Goal: Task Accomplishment & Management: Manage account settings

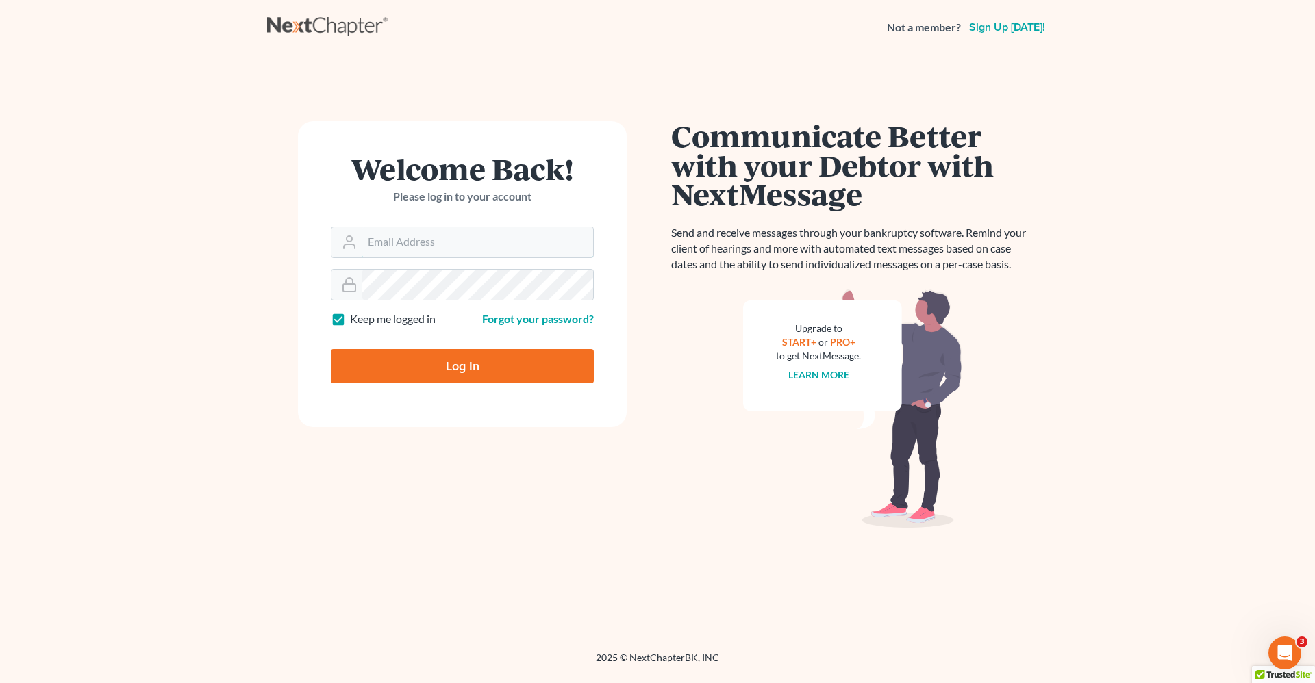
type input "robert.reidhaar@avenuelaw.com"
click at [464, 366] on input "Log In" at bounding box center [462, 366] width 263 height 34
type input "Thinking..."
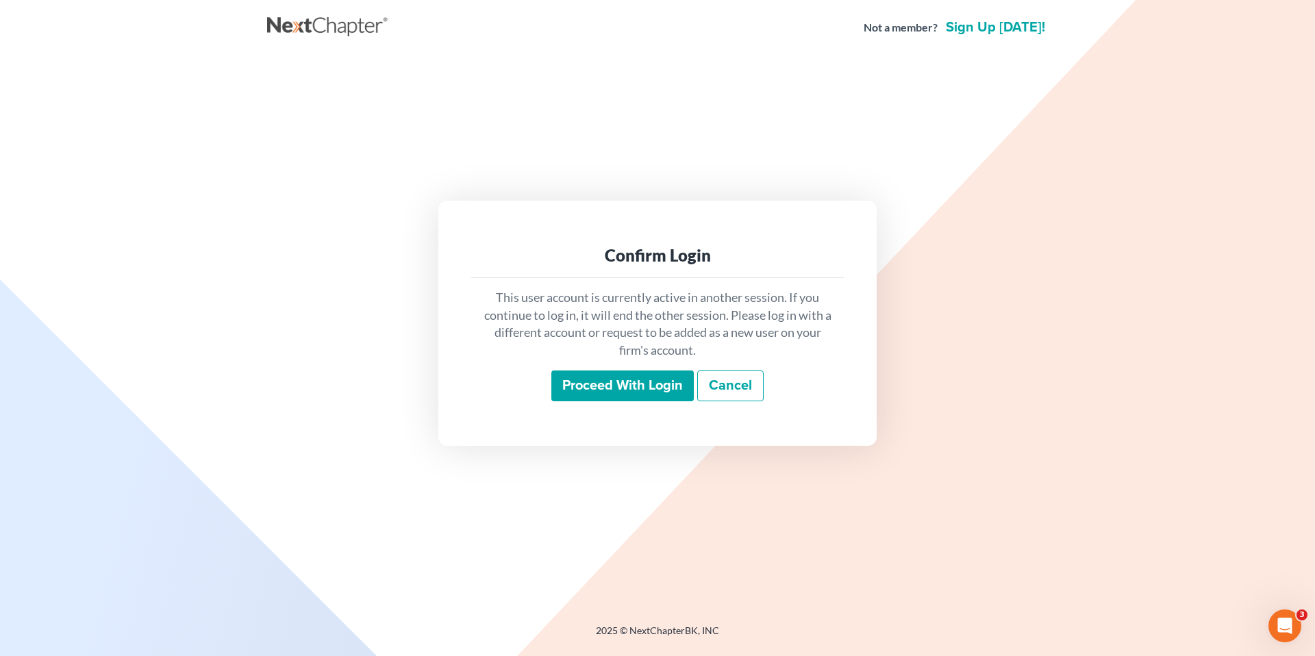
click at [646, 381] on input "Proceed with login" at bounding box center [622, 386] width 142 height 32
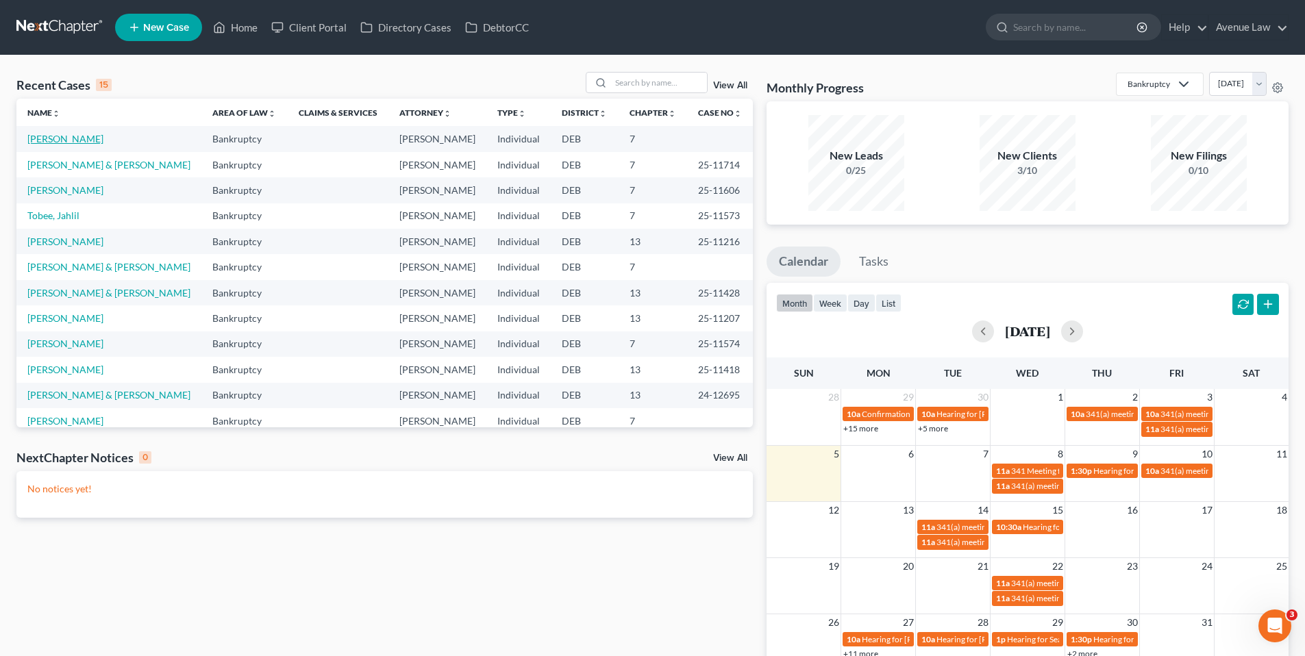
click at [68, 136] on link "[PERSON_NAME]" at bounding box center [65, 139] width 76 height 12
select select "0"
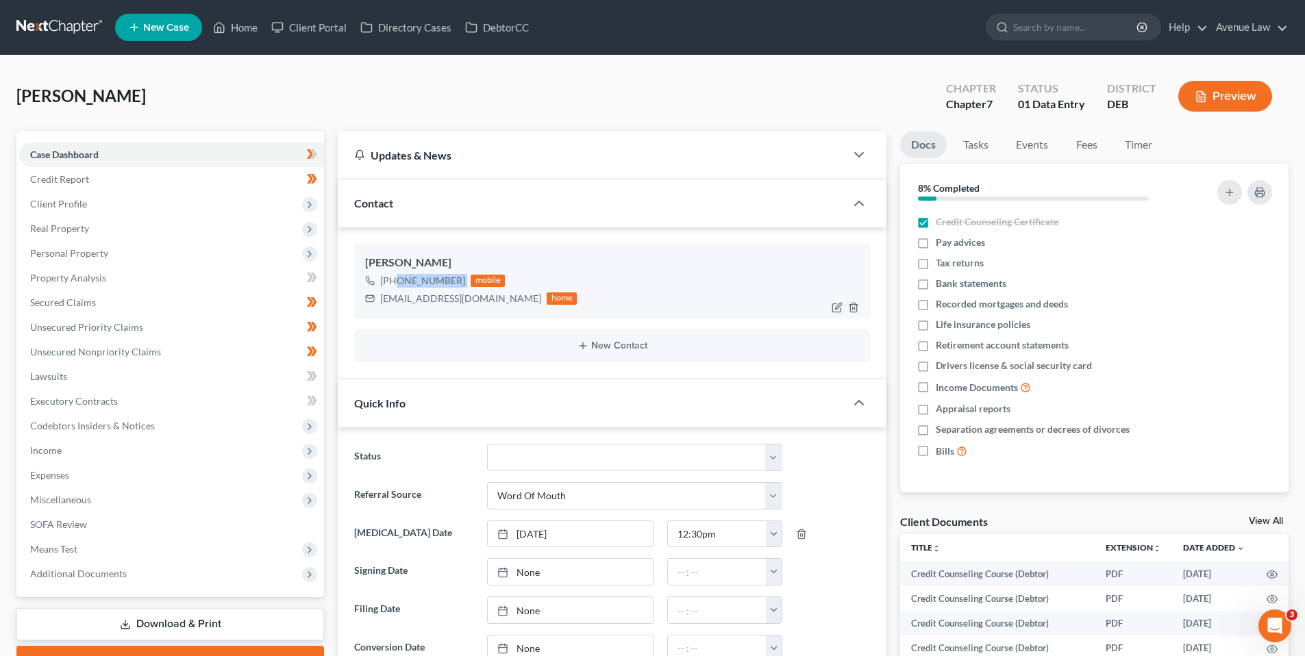
drag, startPoint x: 462, startPoint y: 280, endPoint x: 392, endPoint y: 286, distance: 70.1
click at [392, 286] on div "[PHONE_NUMBER] mobile" at bounding box center [471, 281] width 212 height 18
copy div "[PHONE_NUMBER]"
drag, startPoint x: 248, startPoint y: 29, endPoint x: 117, endPoint y: 21, distance: 131.1
click at [248, 29] on link "Home" at bounding box center [235, 27] width 58 height 25
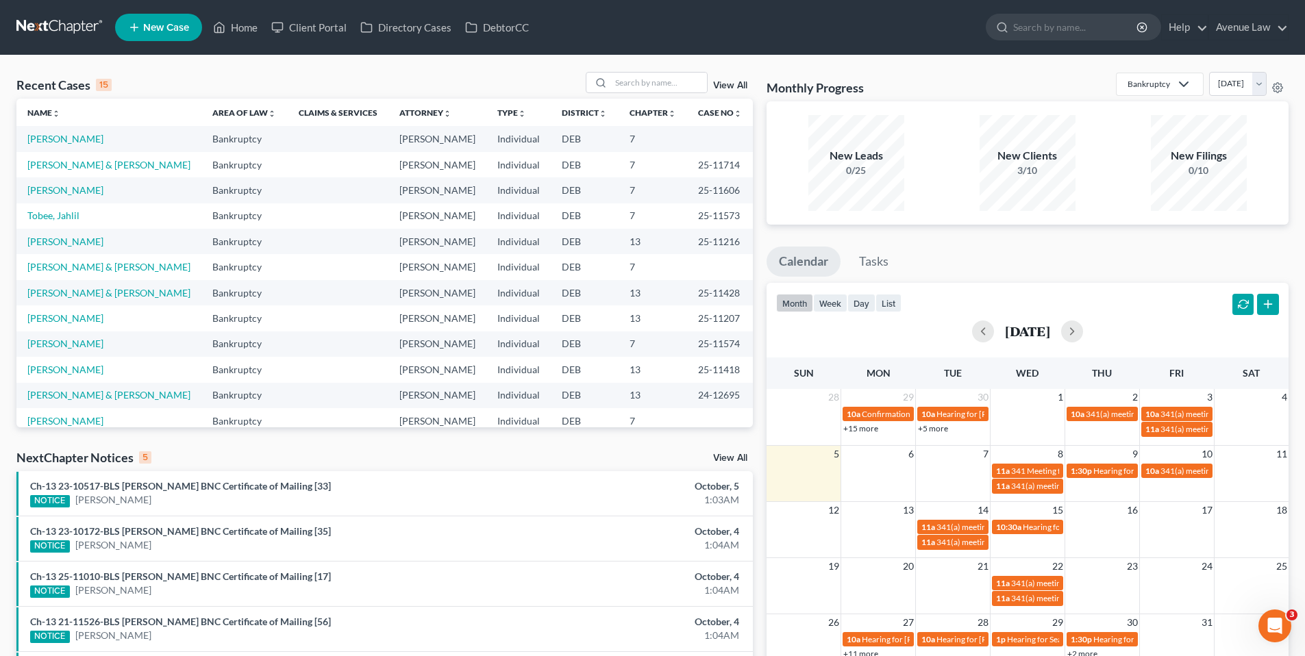
click at [725, 456] on link "View All" at bounding box center [730, 458] width 34 height 10
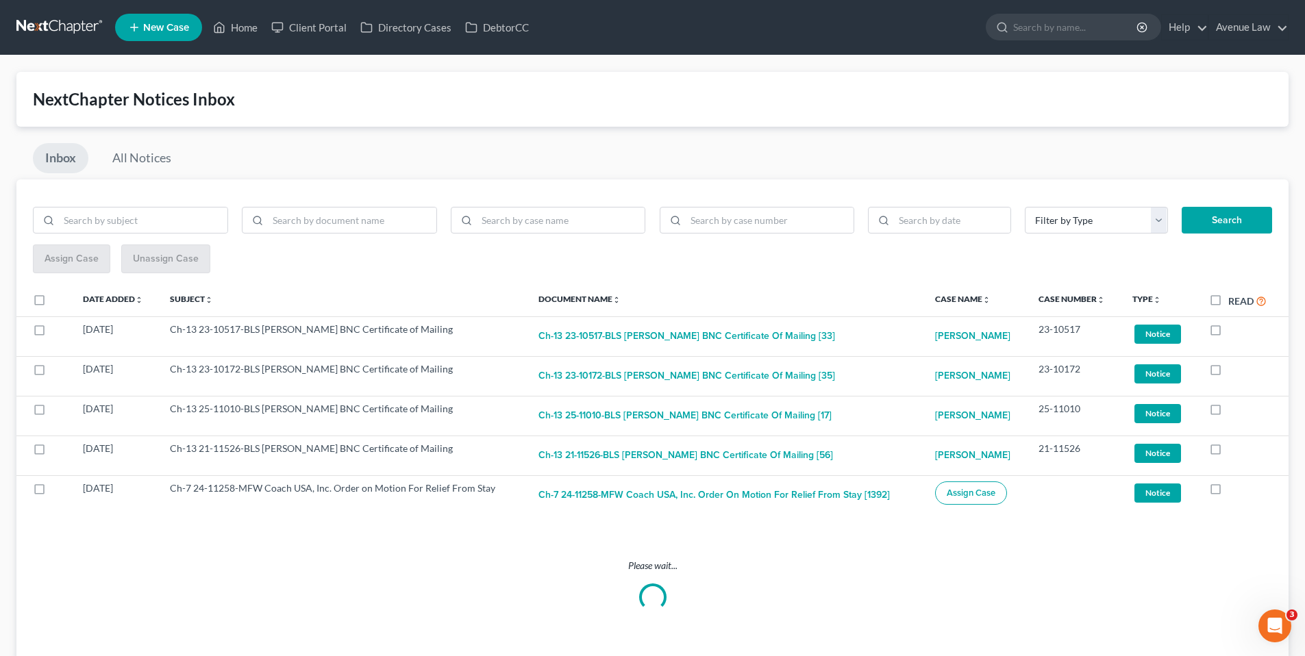
click at [1228, 300] on label "Read" at bounding box center [1247, 301] width 38 height 16
click at [1233, 300] on input "Read" at bounding box center [1237, 297] width 9 height 9
checkbox input "true"
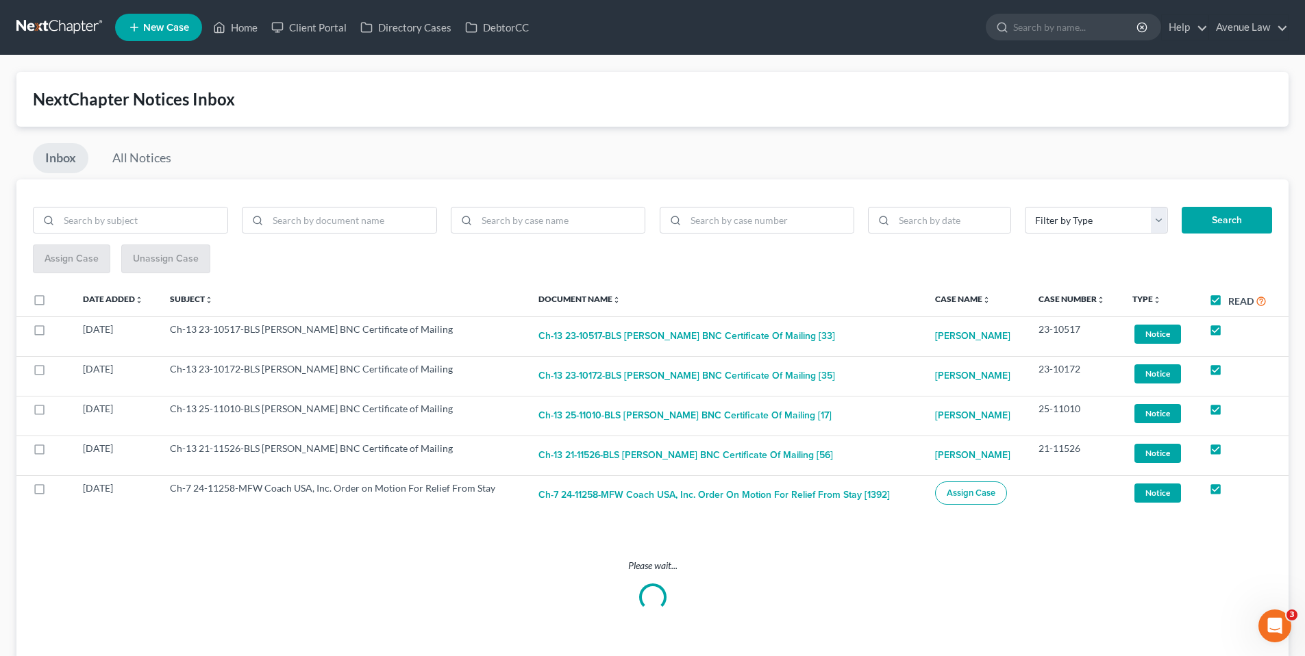
checkbox input "true"
